Goal: Transaction & Acquisition: Purchase product/service

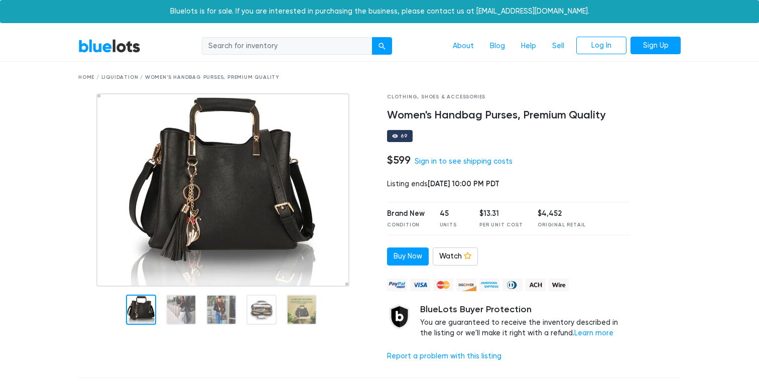
click at [79, 77] on div "Home / Liquidation / Women's Handbag Purses, Premium Quality" at bounding box center [379, 78] width 603 height 8
click at [102, 57] on nav "BlueLots About Blog Help Sell Log In Sign Up" at bounding box center [379, 46] width 759 height 31
click at [100, 50] on link "BlueLots" at bounding box center [109, 46] width 62 height 15
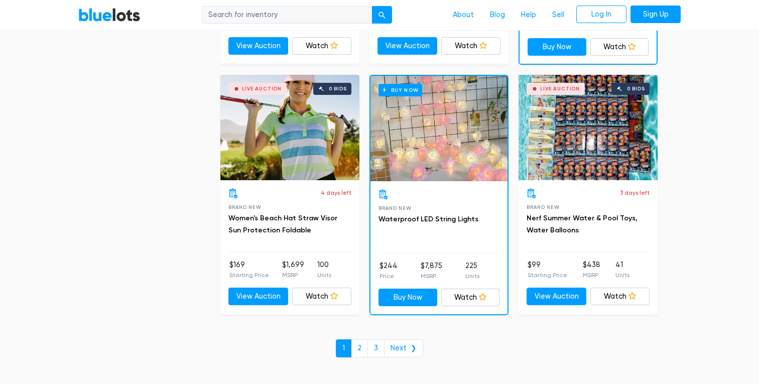
scroll to position [4257, 0]
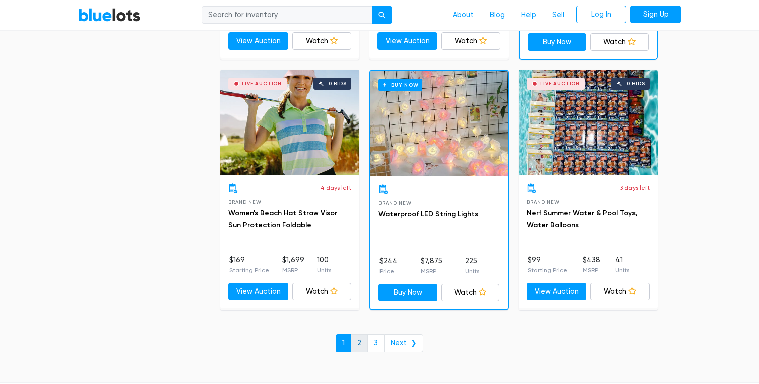
click at [362, 347] on link "2" at bounding box center [359, 344] width 17 height 18
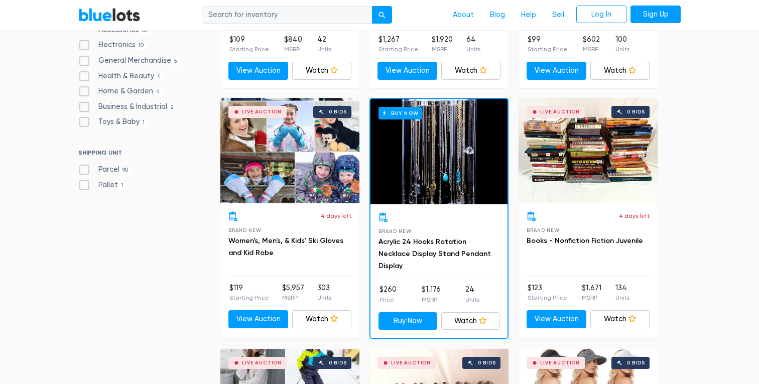
scroll to position [318, 0]
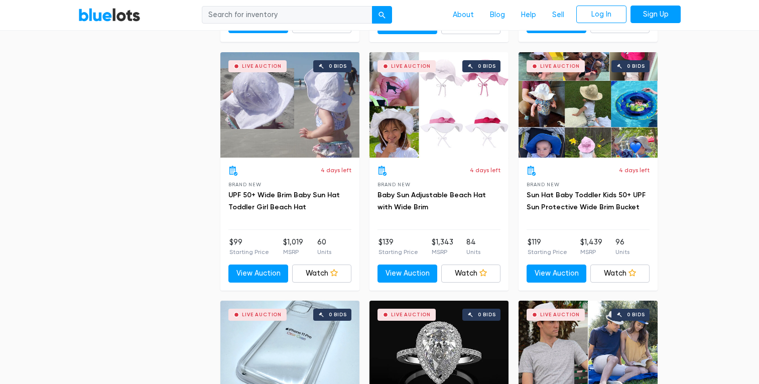
scroll to position [2801, 0]
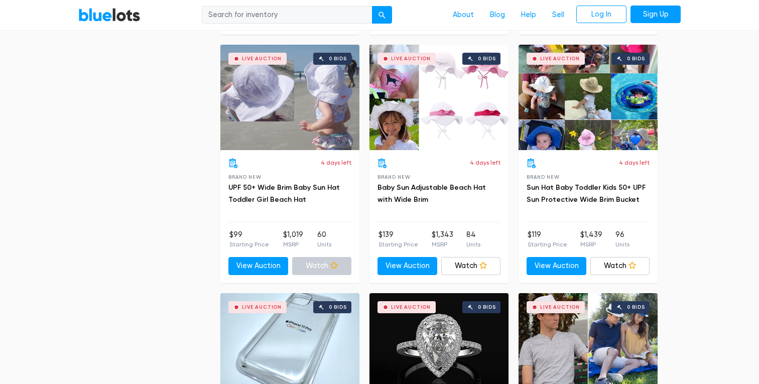
click at [332, 263] on icon at bounding box center [334, 266] width 8 height 8
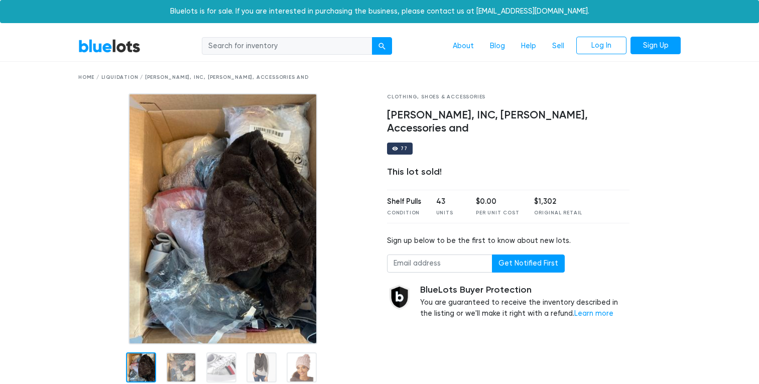
click at [118, 72] on div "Home / Liquidation / Bloomingdale's, Calvin Klein, INC, Marcus Adler, Accessori…" at bounding box center [380, 78] width 618 height 32
click at [118, 77] on div "Home / Liquidation / Bloomingdale's, Calvin Klein, INC, Marcus Adler, Accessori…" at bounding box center [379, 78] width 603 height 8
click at [95, 43] on link "BlueLots" at bounding box center [109, 46] width 62 height 15
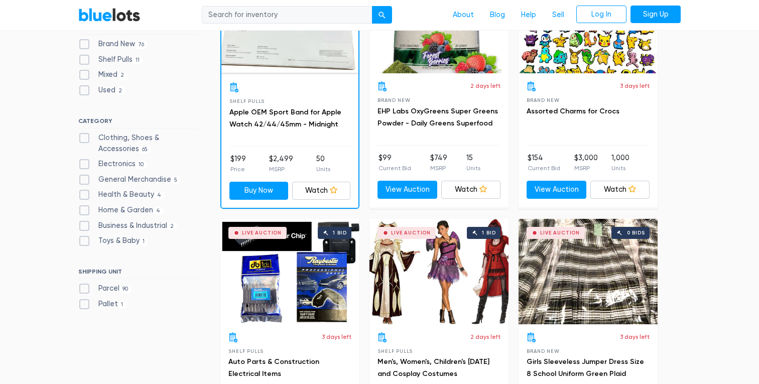
scroll to position [371, 0]
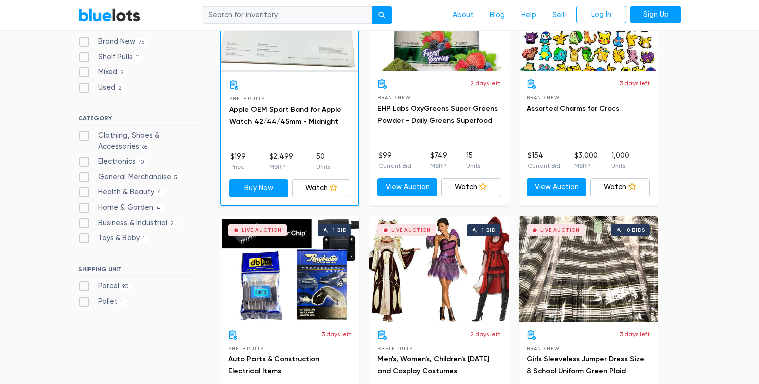
click at [139, 131] on label "Clothing, Shoes & Accessories 65" at bounding box center [138, 141] width 120 height 22
click at [85, 131] on Accessories"] "Clothing, Shoes & Accessories 65" at bounding box center [81, 133] width 7 height 7
checkbox Accessories"] "true"
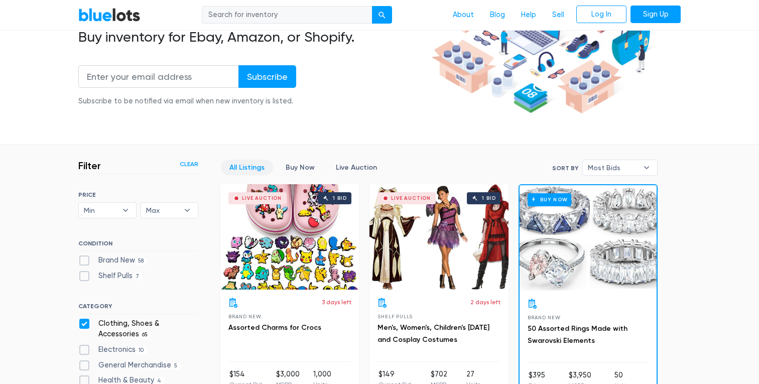
scroll to position [164, 0]
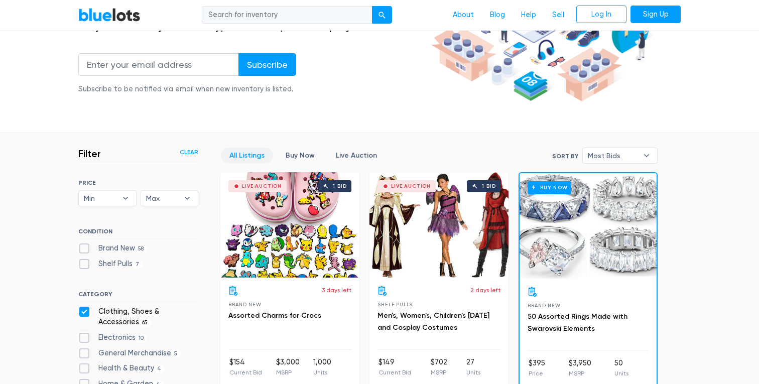
click at [617, 150] on span "Most Bids" at bounding box center [613, 155] width 50 height 15
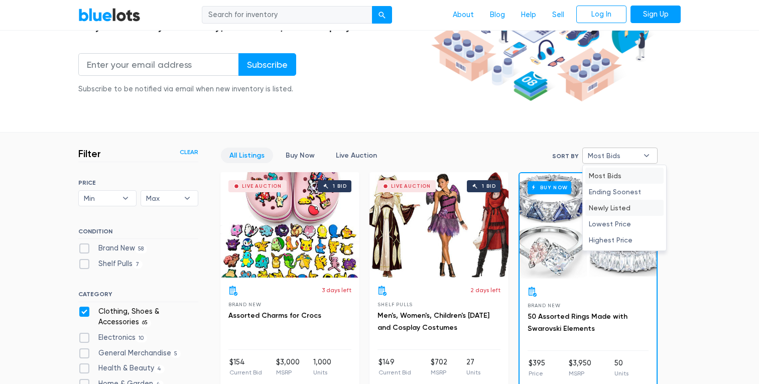
click at [614, 205] on li "Newly Listed" at bounding box center [625, 208] width 78 height 16
select select "newly_listed"
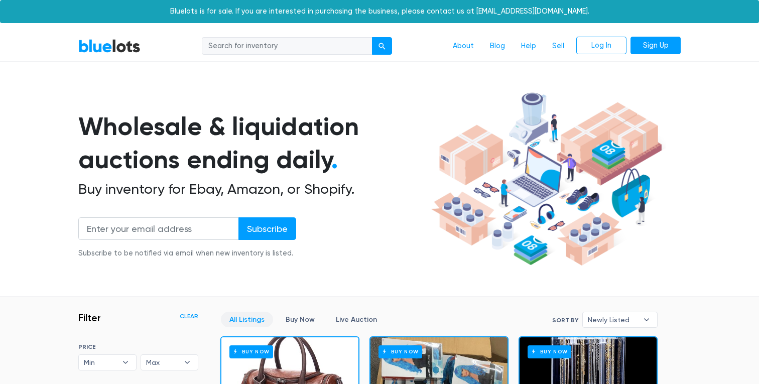
scroll to position [270, 0]
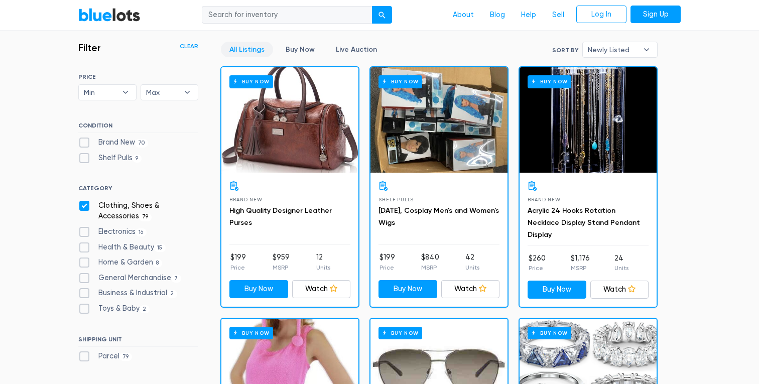
click at [310, 155] on div "Buy Now" at bounding box center [289, 119] width 137 height 105
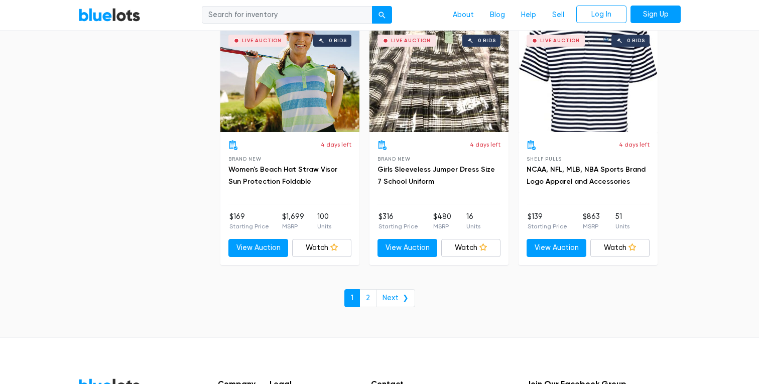
scroll to position [3801, 0]
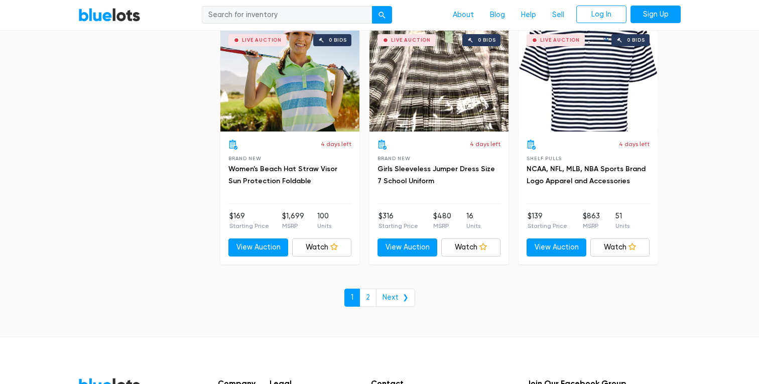
click at [370, 297] on link "2" at bounding box center [368, 298] width 17 height 18
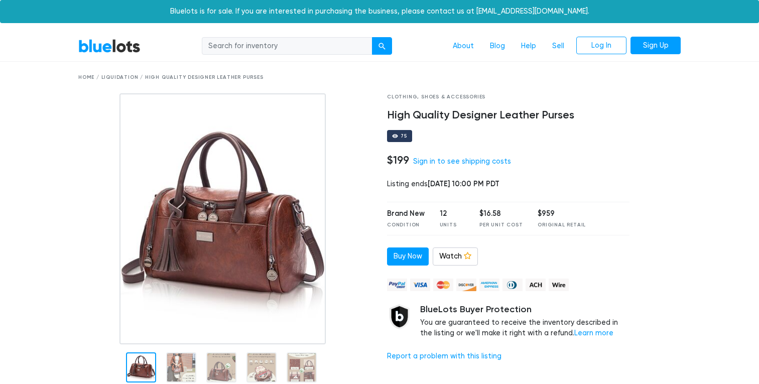
click at [197, 352] on div at bounding box center [225, 367] width 294 height 44
click at [198, 359] on div at bounding box center [225, 367] width 294 height 44
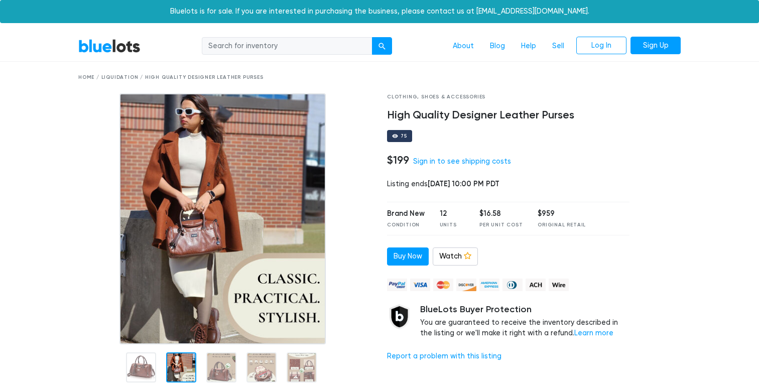
click at [179, 360] on div at bounding box center [181, 368] width 30 height 30
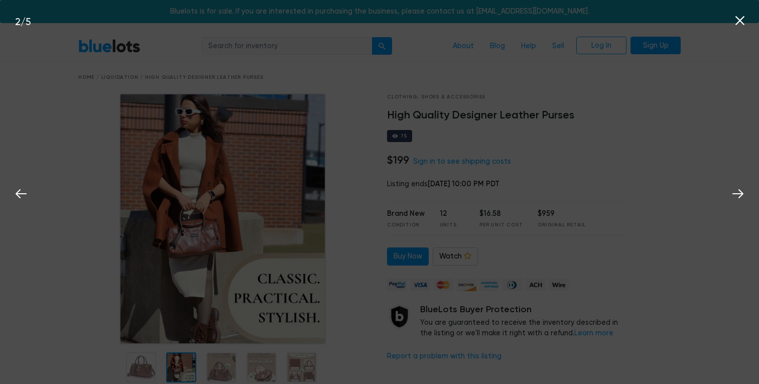
click at [744, 22] on icon at bounding box center [740, 20] width 15 height 15
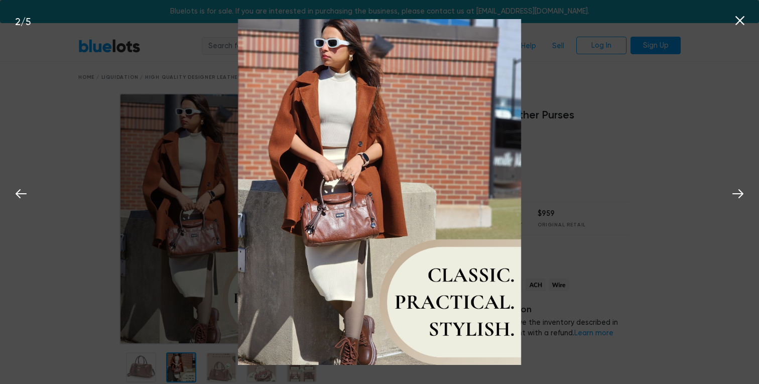
click at [742, 23] on icon at bounding box center [740, 20] width 9 height 9
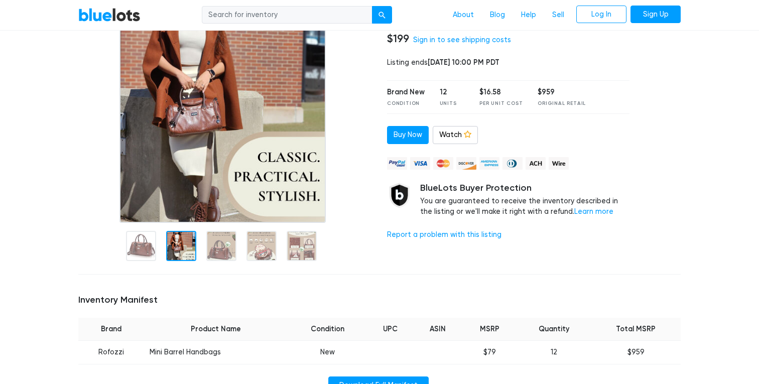
scroll to position [203, 0]
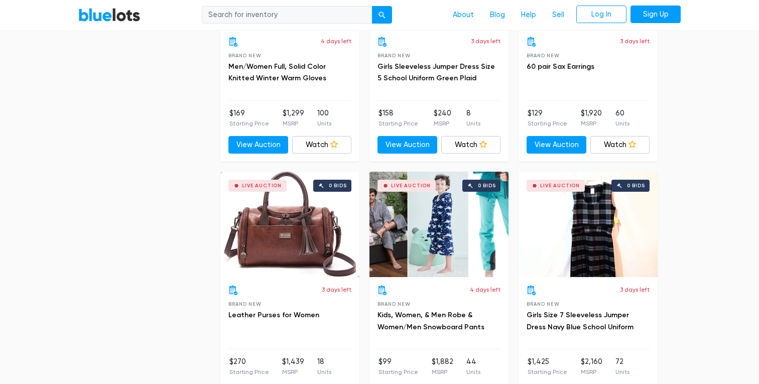
scroll to position [1697, 0]
